Goal: Information Seeking & Learning: Learn about a topic

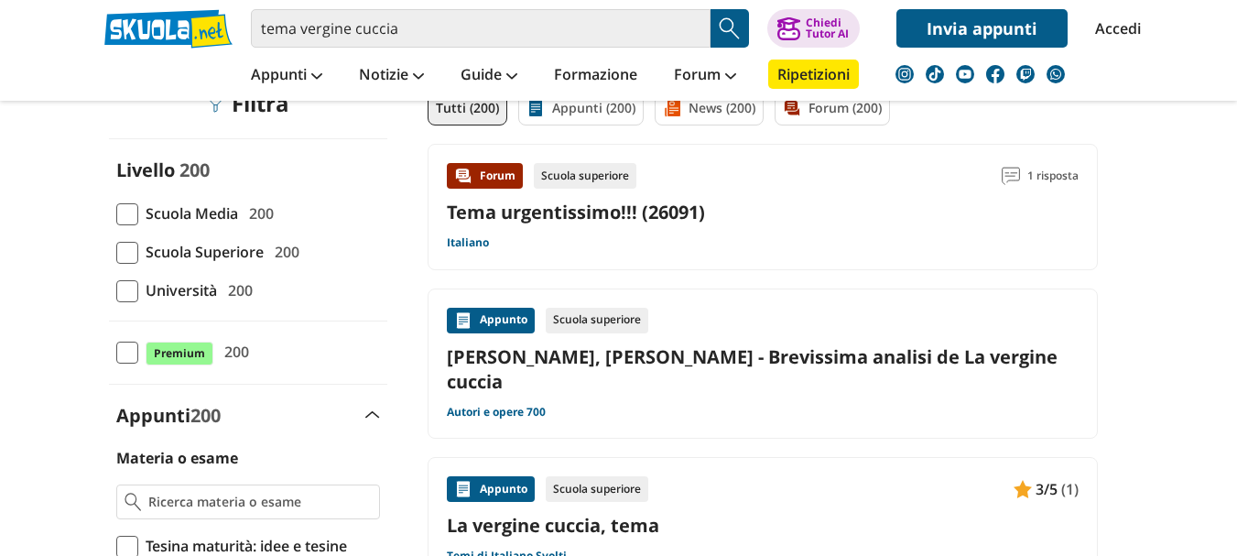
click at [986, 361] on link "[PERSON_NAME], [PERSON_NAME] - Brevissima analisi de La vergine cuccia" at bounding box center [763, 368] width 632 height 49
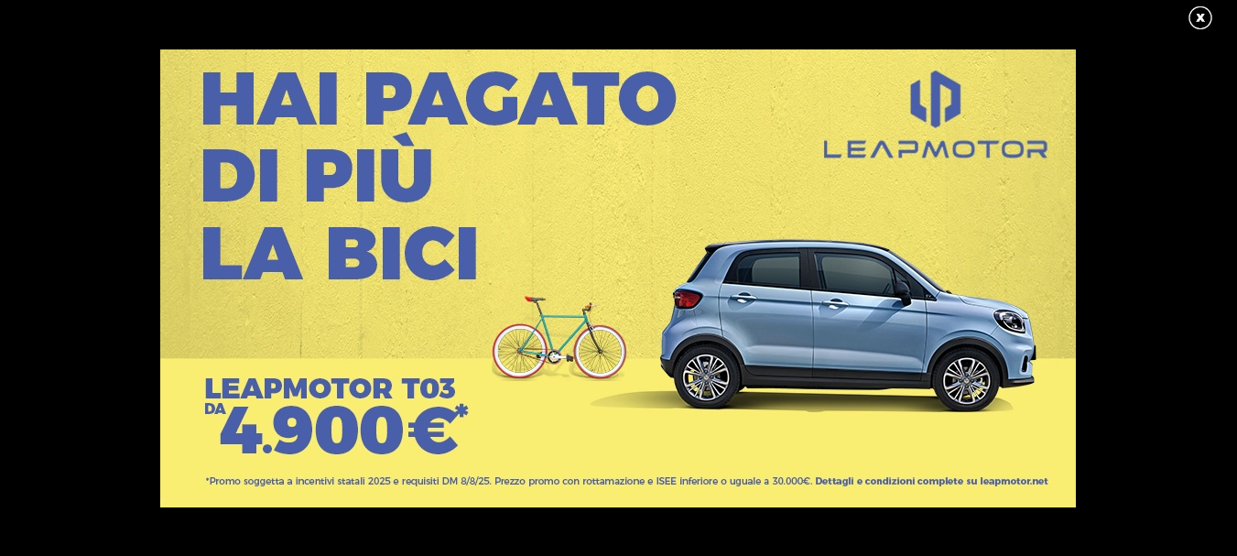
click at [1203, 18] on link at bounding box center [1210, 18] width 46 height 27
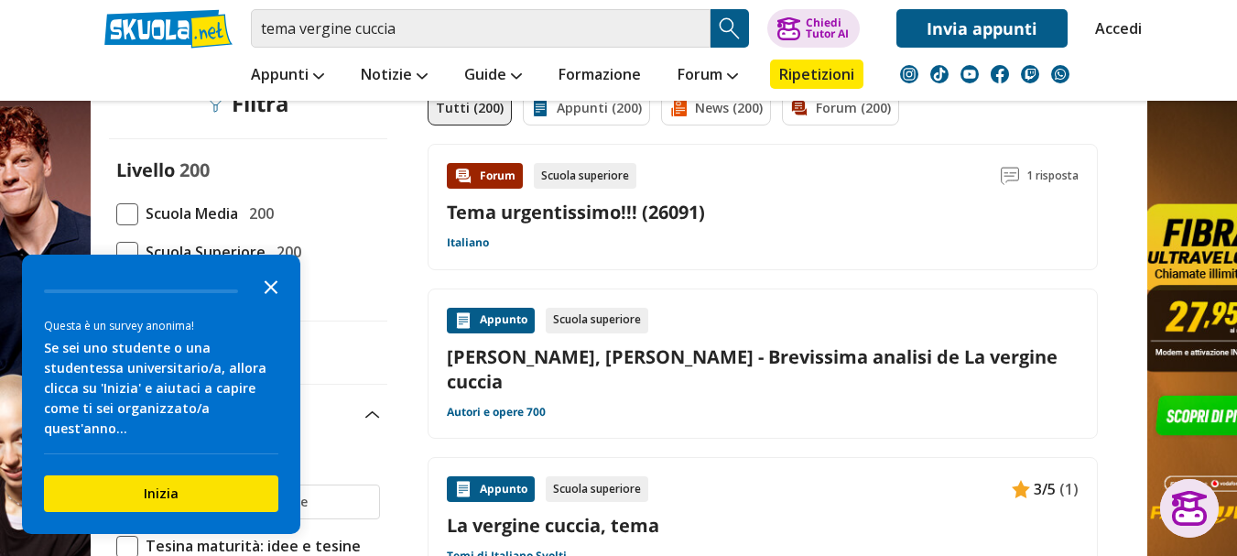
click at [271, 304] on icon "Close the survey" at bounding box center [271, 285] width 37 height 37
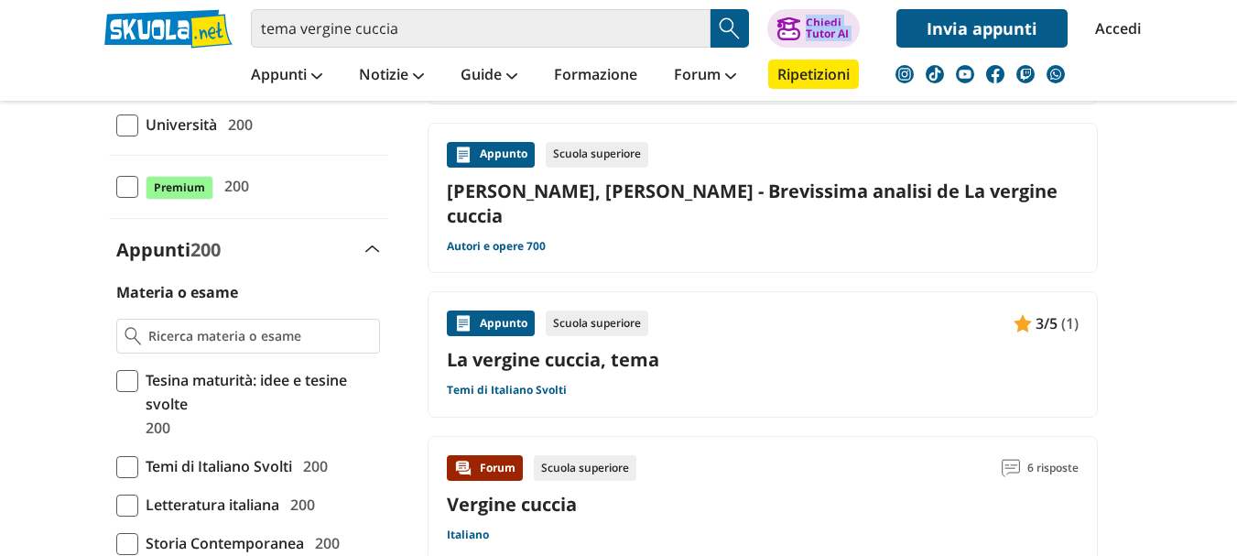
scroll to position [466, 0]
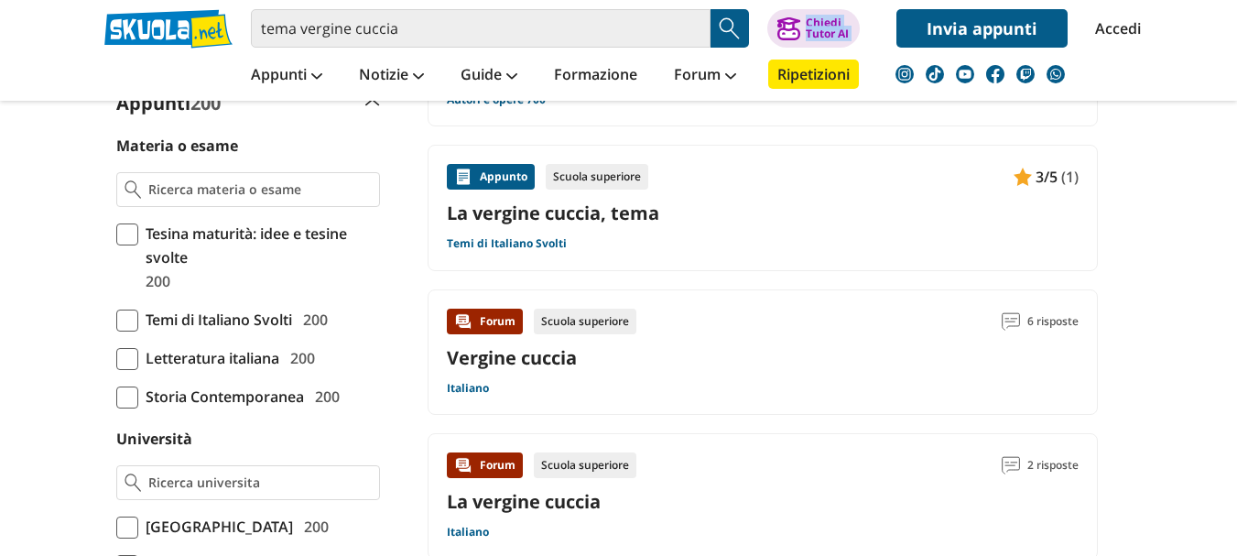
click at [872, 164] on div "Appunto Scuola superiore 3/5 (1)" at bounding box center [763, 177] width 632 height 26
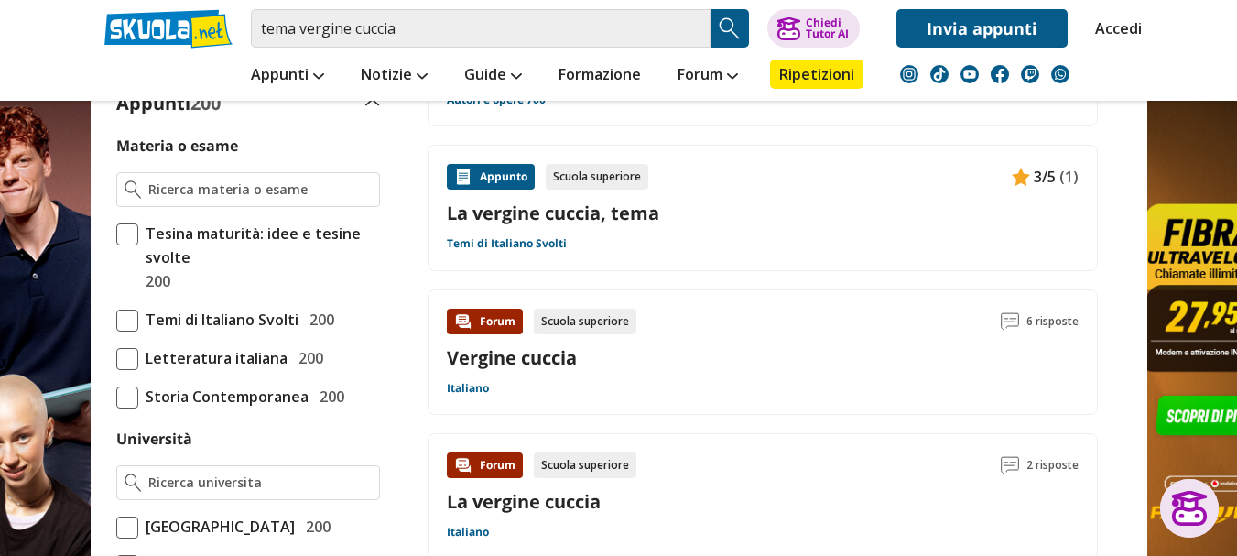
scroll to position [0, 0]
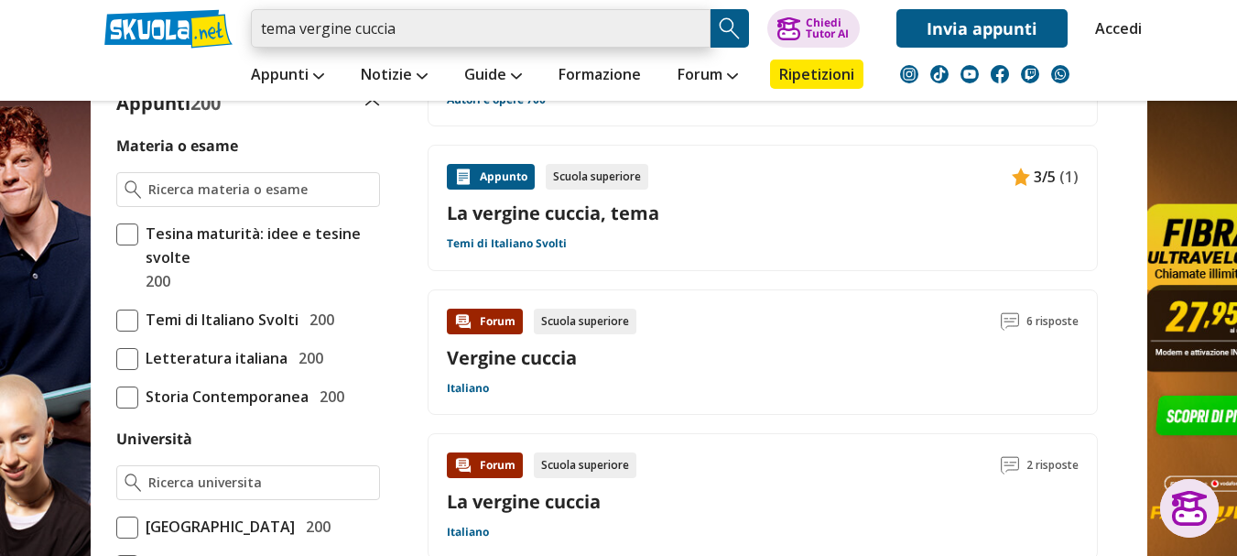
click at [423, 32] on input "tema vergine cuccia" at bounding box center [481, 28] width 460 height 38
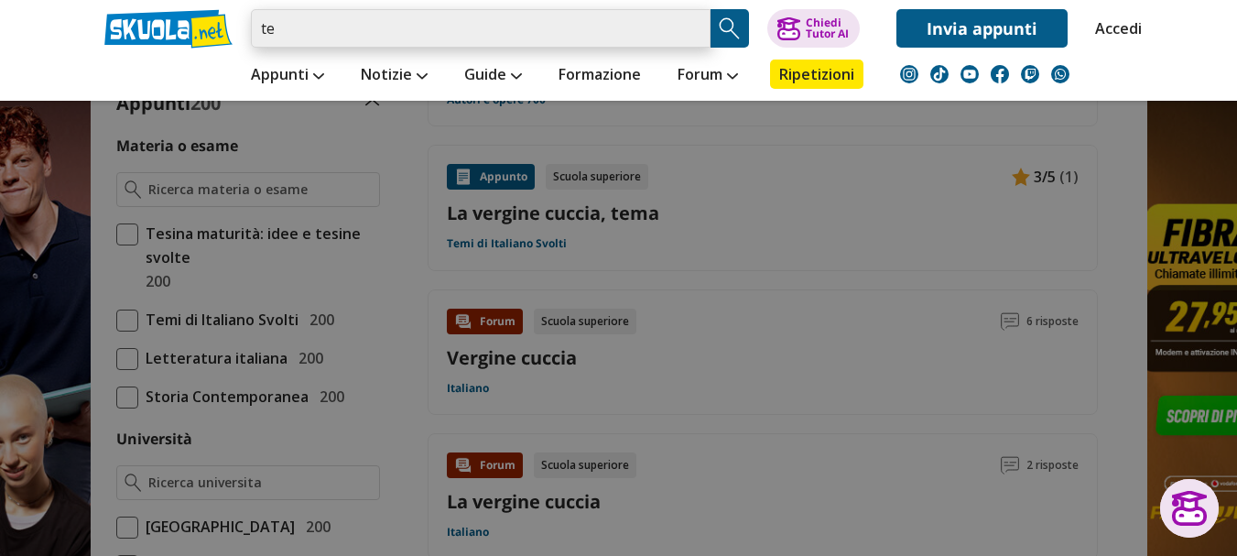
type input "t"
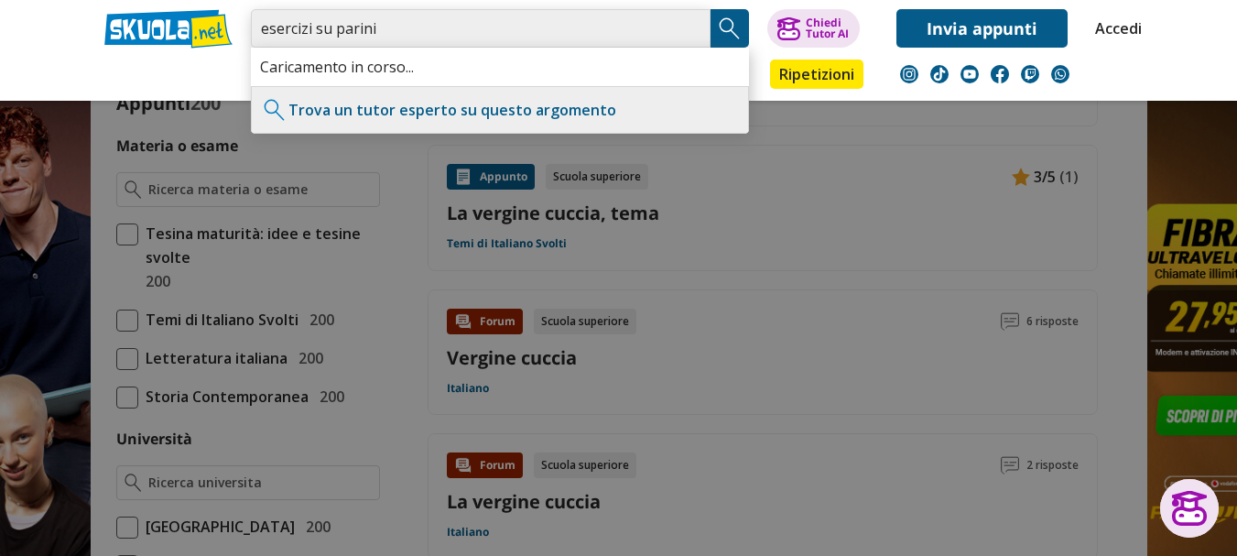
click at [364, 38] on input "esercizi su parini" at bounding box center [481, 28] width 460 height 38
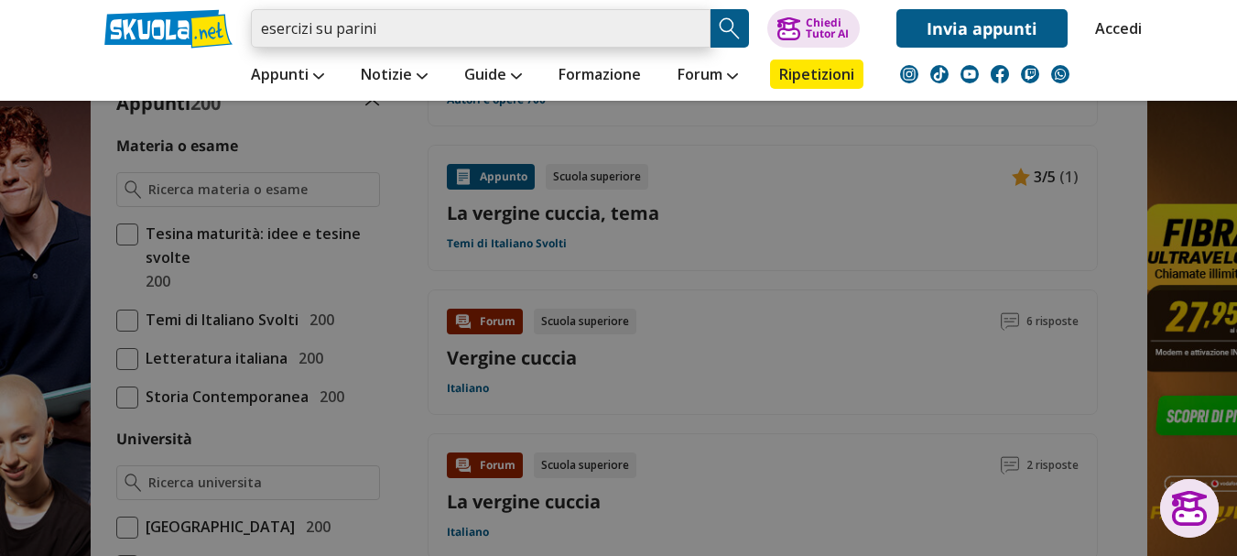
click at [371, 32] on input "esercizi su parini" at bounding box center [481, 28] width 460 height 38
click at [346, 26] on input "esercizi su parini" at bounding box center [481, 28] width 460 height 38
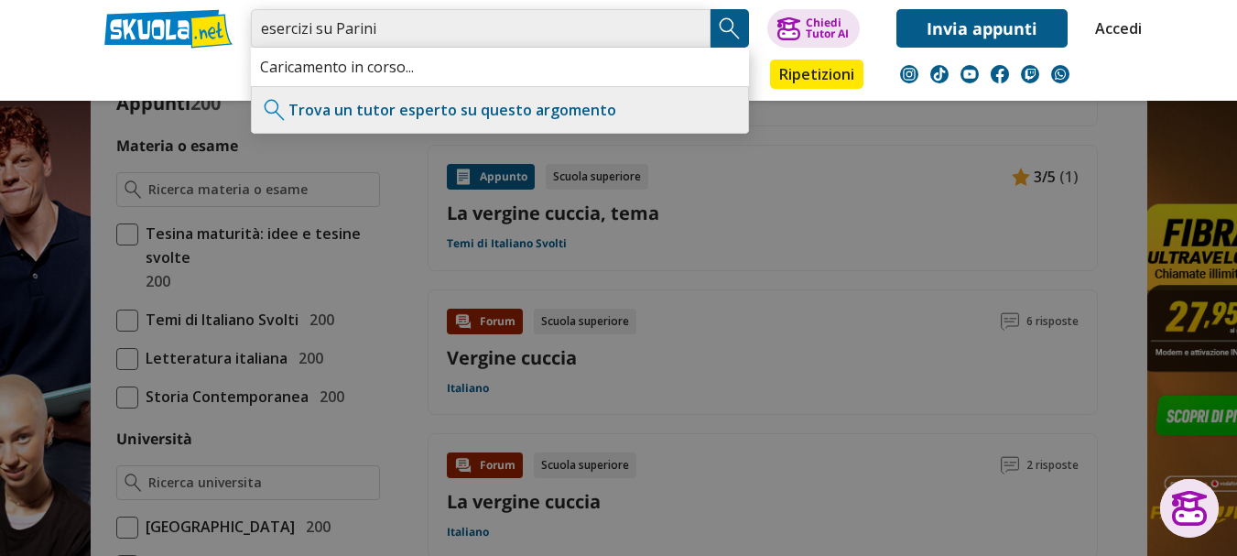
type input "esercizi su Parini"
click at [729, 6] on div "esercizi su Parini Caricamento in corso... Trova un tutor esperto su questo arg…" at bounding box center [619, 24] width 1057 height 48
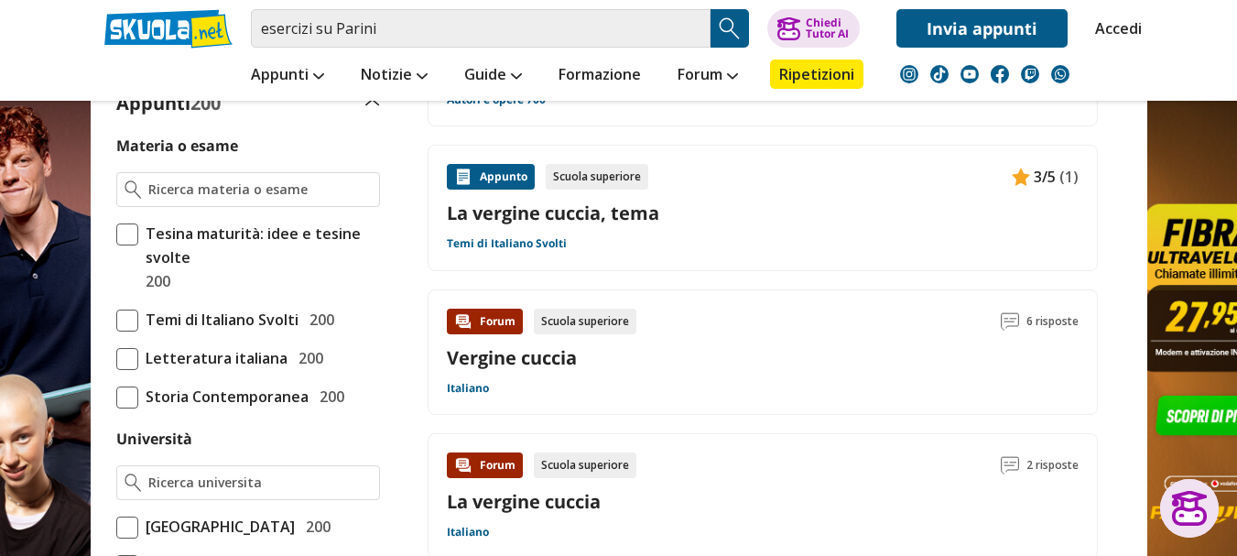
click at [728, 28] on img "Search Button" at bounding box center [729, 28] width 27 height 27
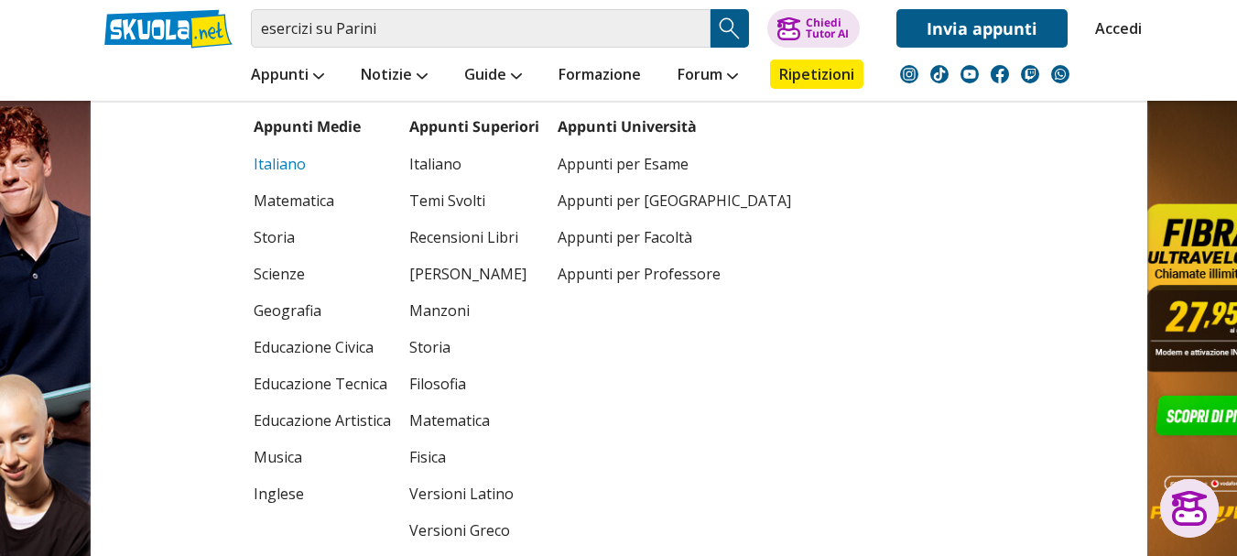
click at [315, 151] on link "Italiano" at bounding box center [322, 164] width 137 height 37
click at [292, 165] on link "Italiano" at bounding box center [322, 164] width 137 height 37
